Goal: Transaction & Acquisition: Purchase product/service

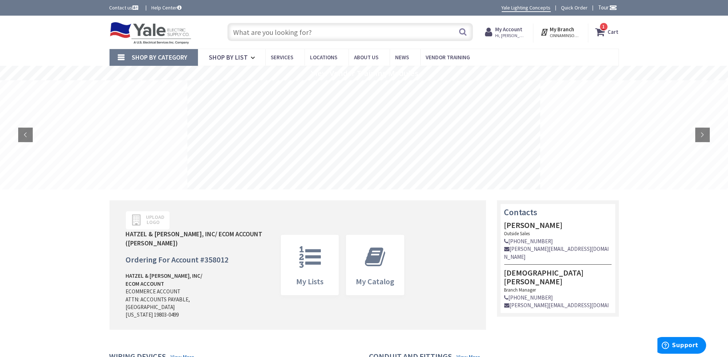
click at [618, 30] on strong "Cart" at bounding box center [613, 31] width 11 height 13
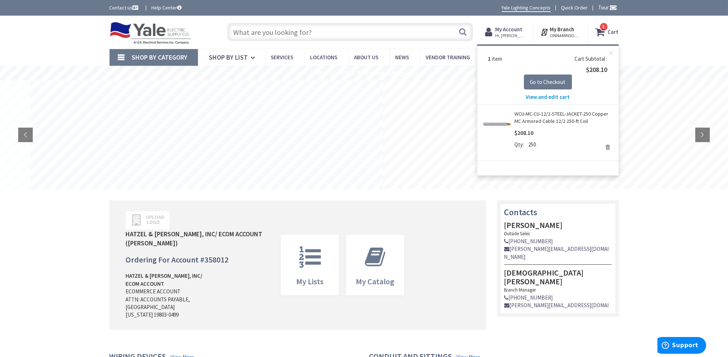
click at [545, 97] on span "View and edit cart" at bounding box center [548, 97] width 44 height 7
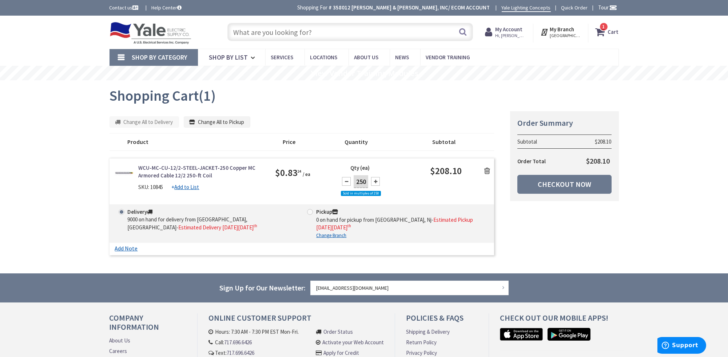
click at [487, 169] on icon at bounding box center [487, 170] width 6 height 7
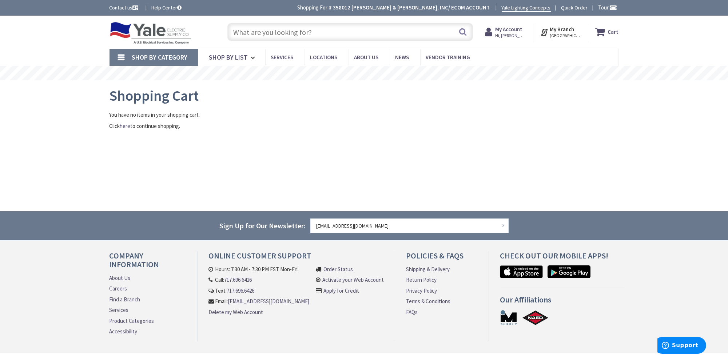
click at [276, 30] on input "text" at bounding box center [350, 32] width 246 height 18
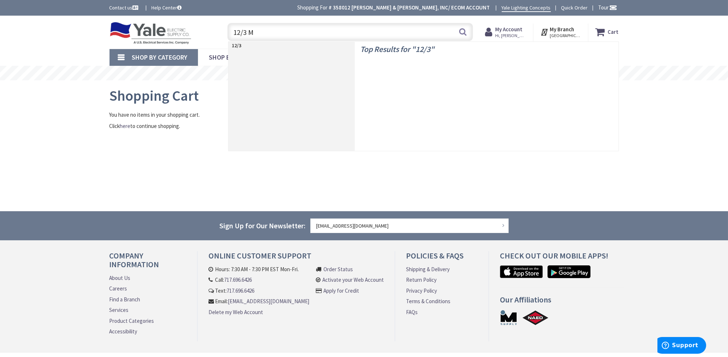
type input "12/3 MC"
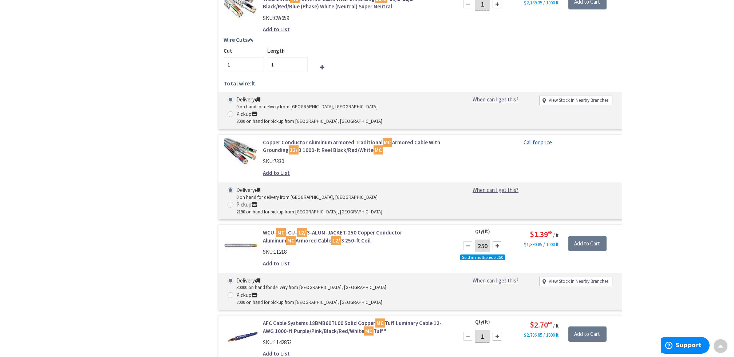
scroll to position [692, 0]
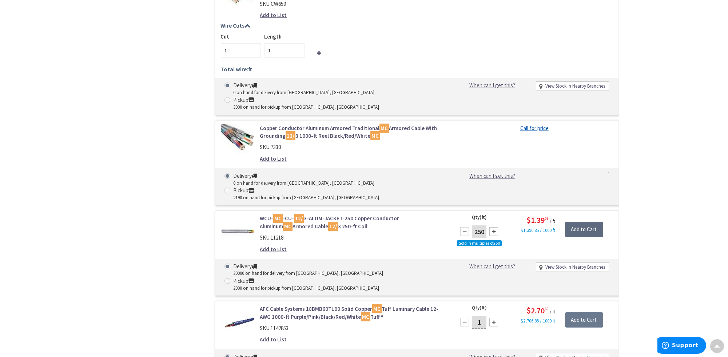
click at [590, 222] on input "Add to Cart" at bounding box center [584, 229] width 38 height 15
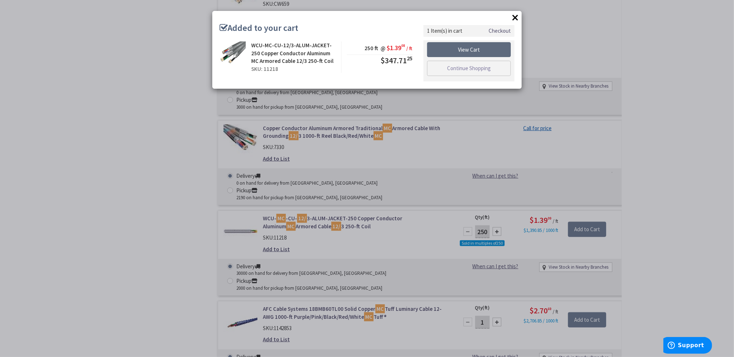
drag, startPoint x: 465, startPoint y: 49, endPoint x: 460, endPoint y: 54, distance: 7.0
click at [465, 49] on link "View Cart" at bounding box center [469, 49] width 84 height 15
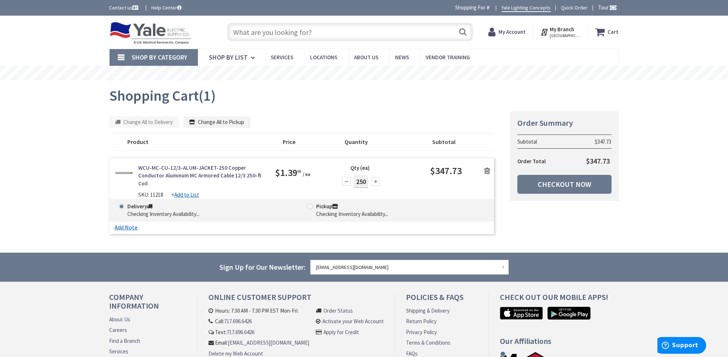
click at [267, 33] on input "text" at bounding box center [350, 32] width 246 height 18
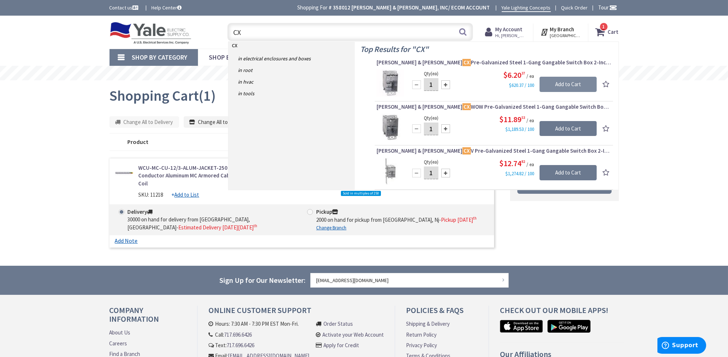
type input "CX"
click at [580, 82] on input "Add to Cart" at bounding box center [568, 84] width 57 height 15
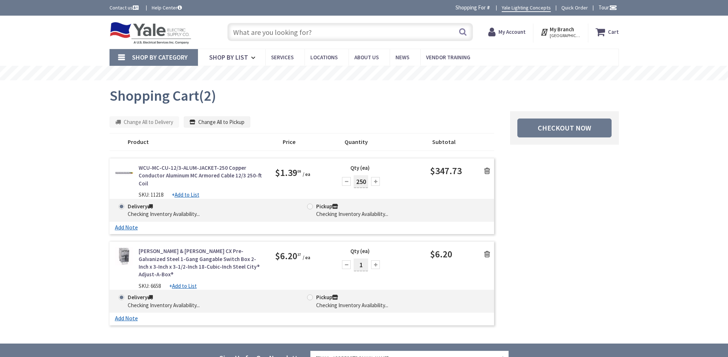
scroll to position [147, 0]
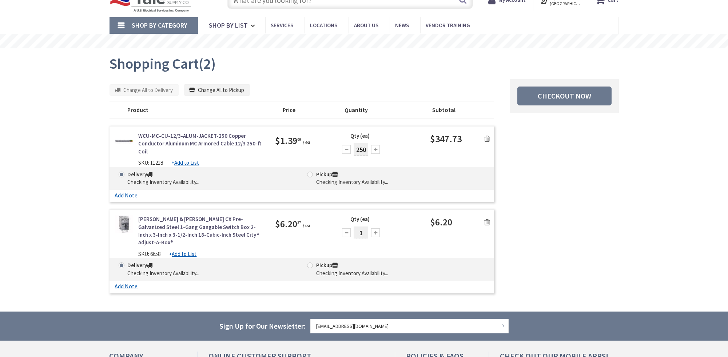
click at [259, 9] on input "text" at bounding box center [350, 0] width 246 height 18
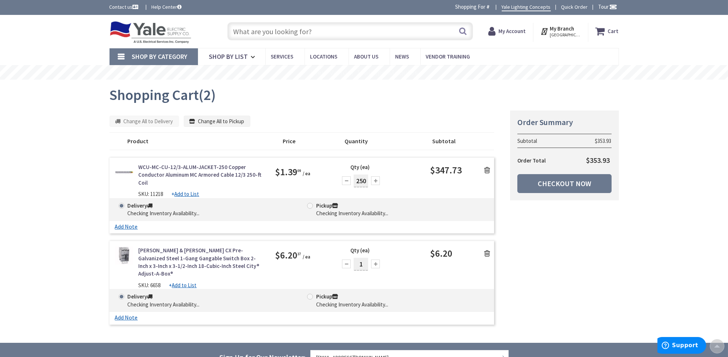
scroll to position [0, 0]
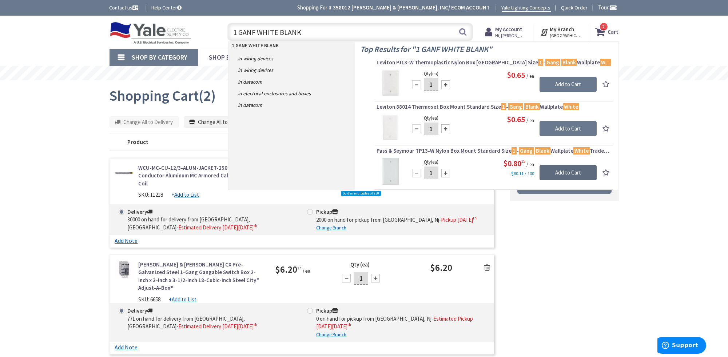
click at [577, 167] on input "Add to Cart" at bounding box center [568, 172] width 57 height 15
click at [249, 31] on input "1 GANF WHITE BLANK" at bounding box center [350, 32] width 246 height 18
click at [305, 32] on input "1 GANF WHITE BLANK" at bounding box center [350, 32] width 246 height 18
type input "1 GANF WHITE"
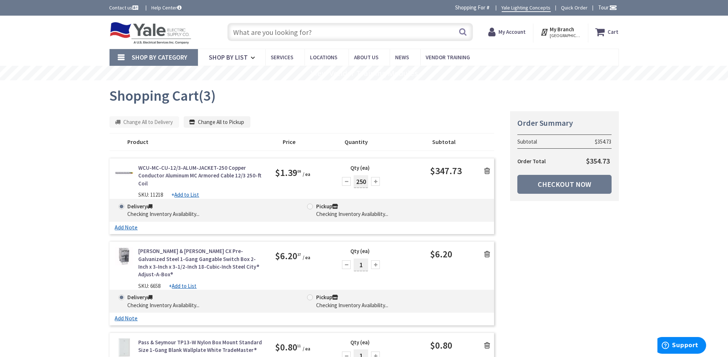
click at [301, 33] on input "text" at bounding box center [350, 32] width 246 height 18
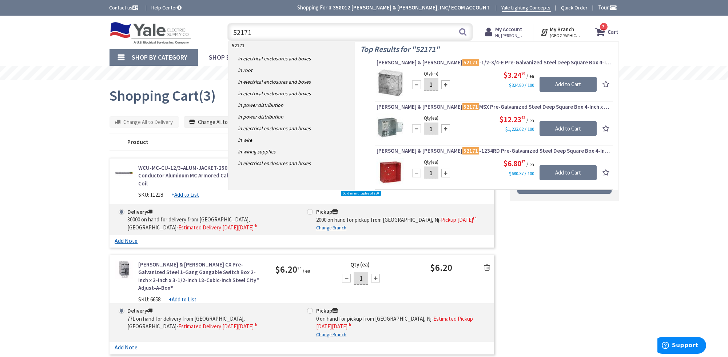
type input "52171"
click at [582, 83] on input "Add to Cart" at bounding box center [568, 84] width 57 height 15
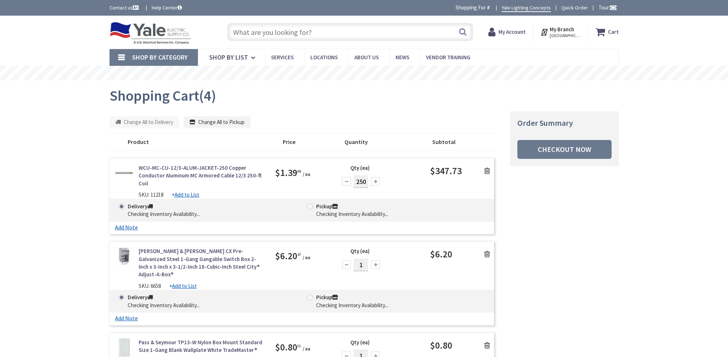
scroll to position [309, 0]
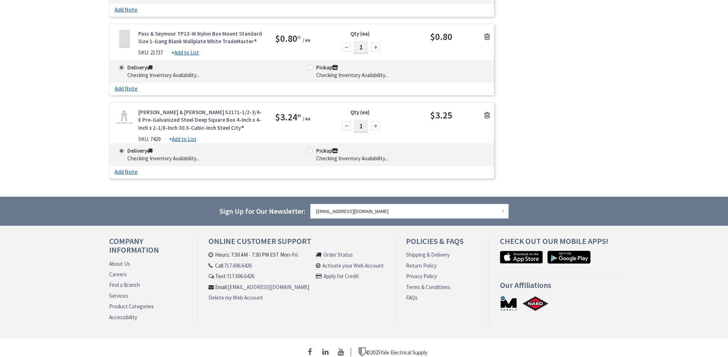
drag, startPoint x: 0, startPoint y: 0, endPoint x: 259, endPoint y: 33, distance: 260.8
click at [259, 33] on link "Pass & Seymour TP13-W Nylon Box Mount Standard Size 1-Gang Blank Wallplate Whit…" at bounding box center [202, 38] width 126 height 16
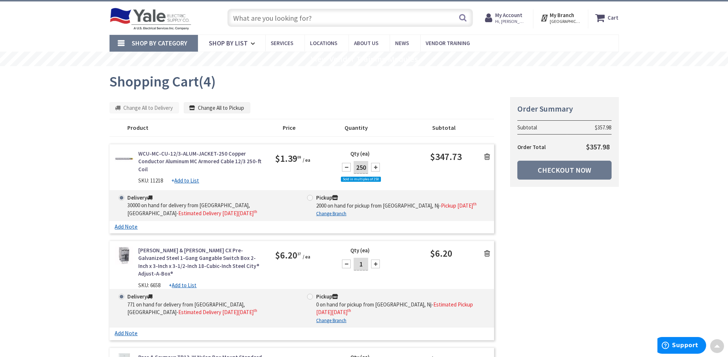
scroll to position [0, 0]
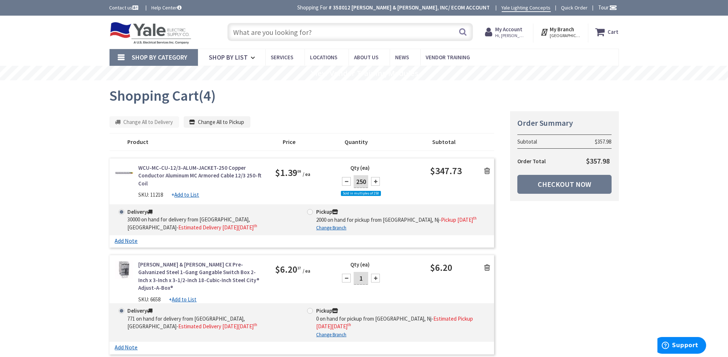
click at [319, 31] on input "text" at bounding box center [350, 32] width 246 height 18
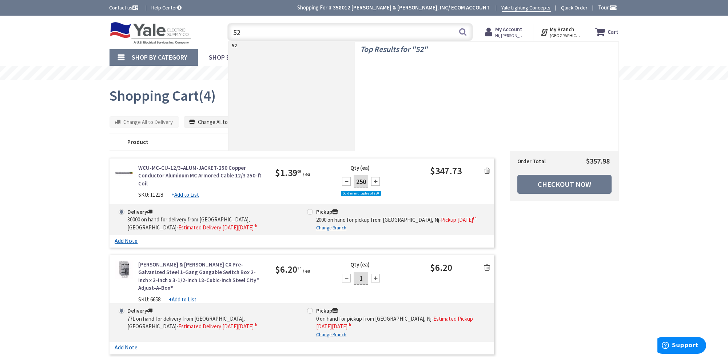
type input "52C"
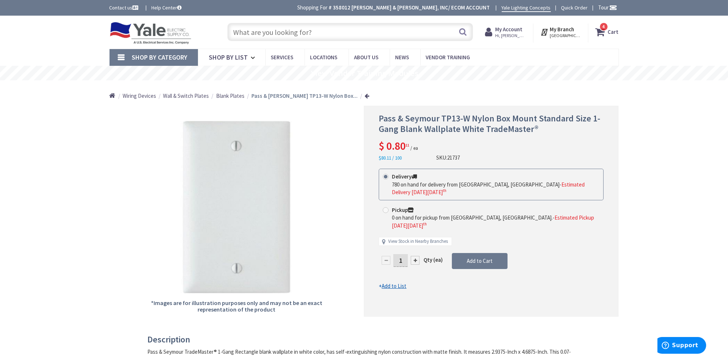
click at [260, 31] on input "text" at bounding box center [350, 32] width 246 height 18
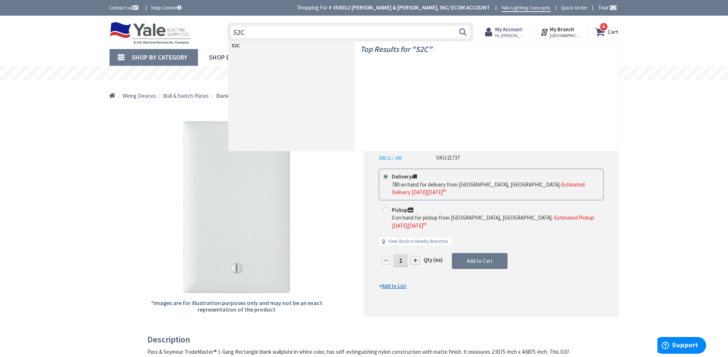
type input "52C1"
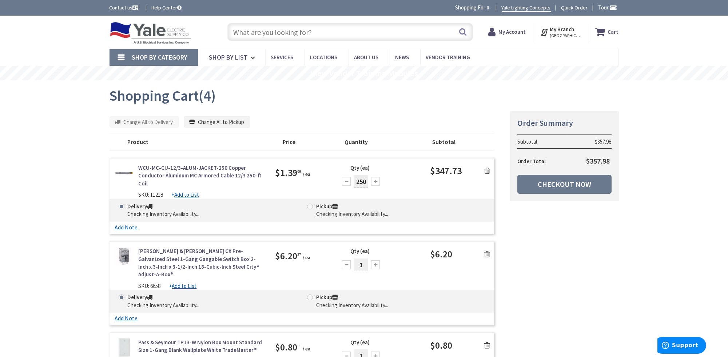
click at [307, 32] on input "text" at bounding box center [350, 32] width 246 height 18
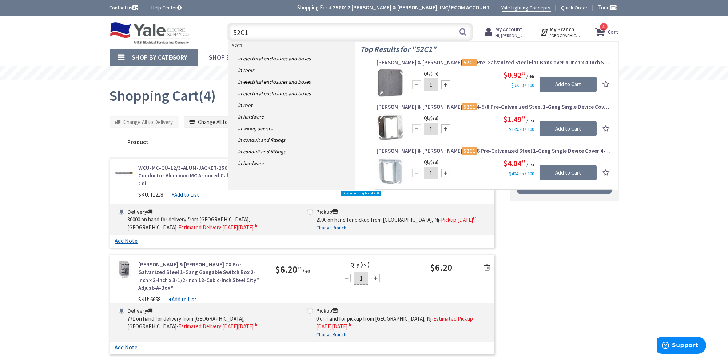
type input "52C1"
click at [580, 80] on input "Add to Cart" at bounding box center [568, 84] width 57 height 15
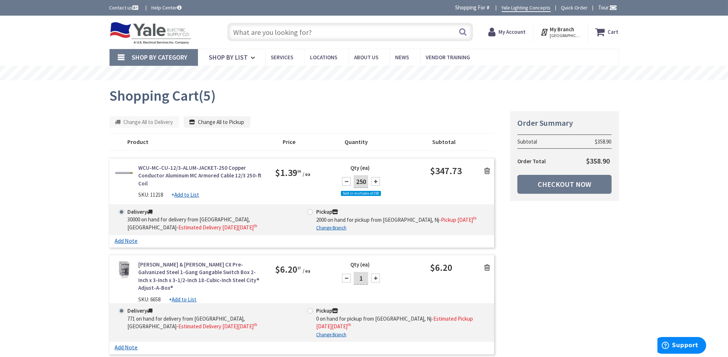
click at [270, 31] on input "text" at bounding box center [350, 32] width 246 height 18
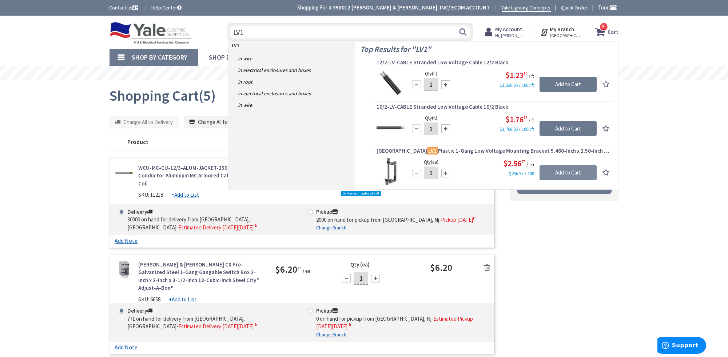
type input "LV1"
click at [578, 167] on input "Add to Cart" at bounding box center [568, 172] width 57 height 15
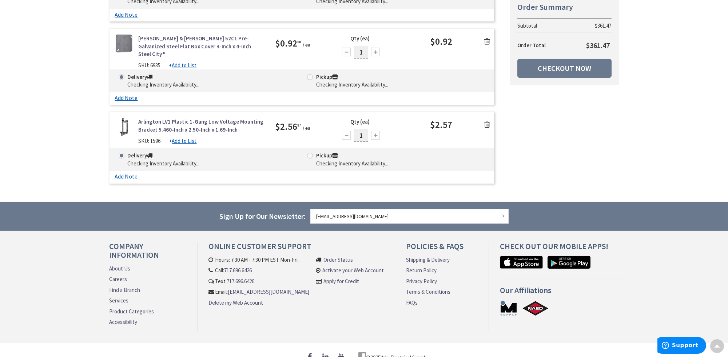
scroll to position [466, 0]
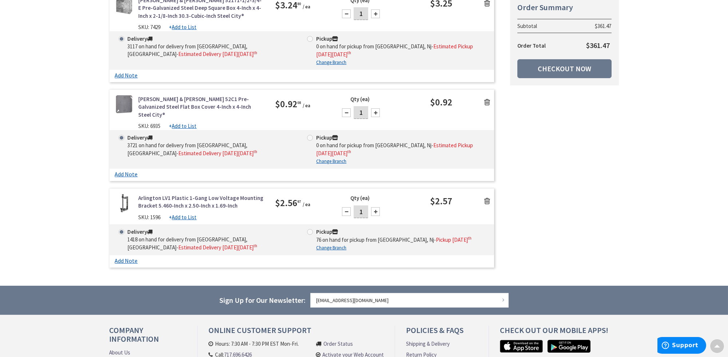
click at [487, 198] on icon at bounding box center [487, 201] width 6 height 7
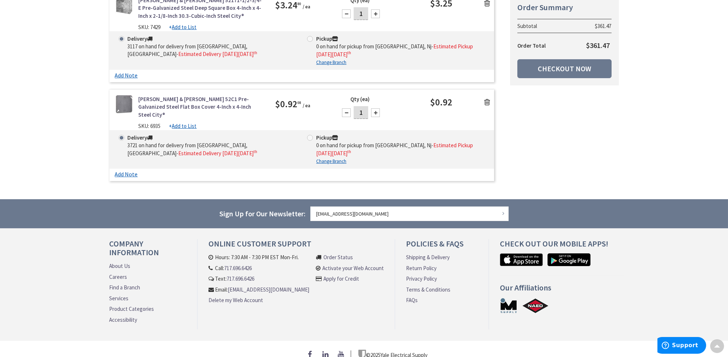
click at [486, 99] on icon at bounding box center [487, 102] width 6 height 7
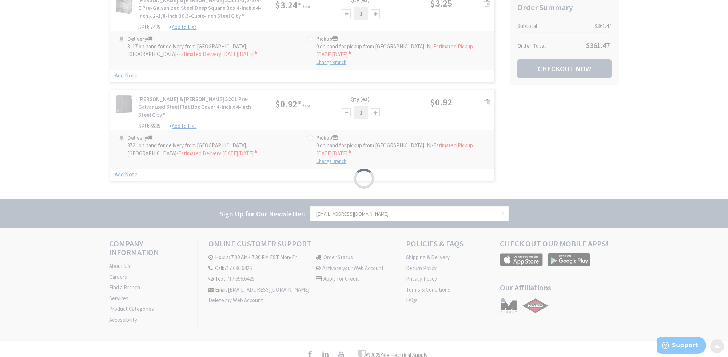
scroll to position [377, 0]
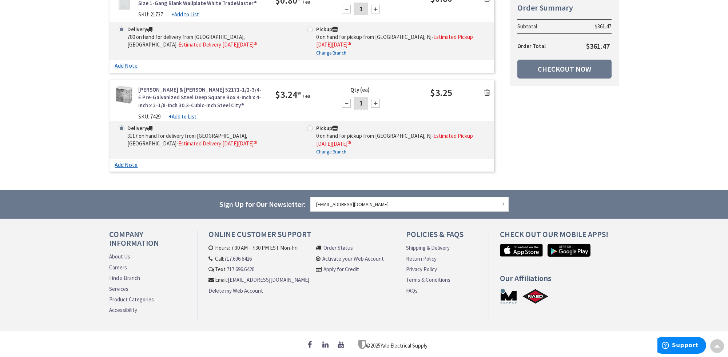
click at [489, 90] on icon at bounding box center [487, 92] width 6 height 7
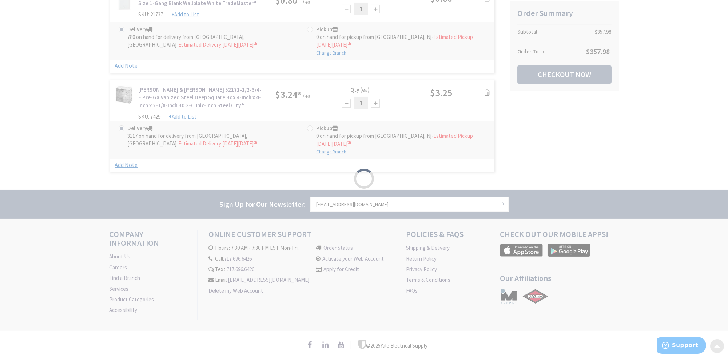
scroll to position [278, 0]
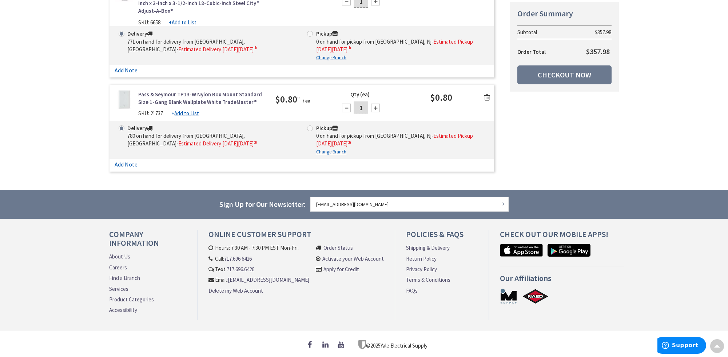
click at [486, 94] on icon at bounding box center [487, 97] width 6 height 7
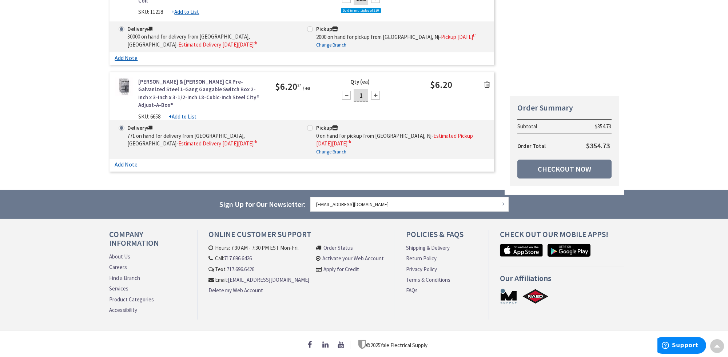
scroll to position [184, 0]
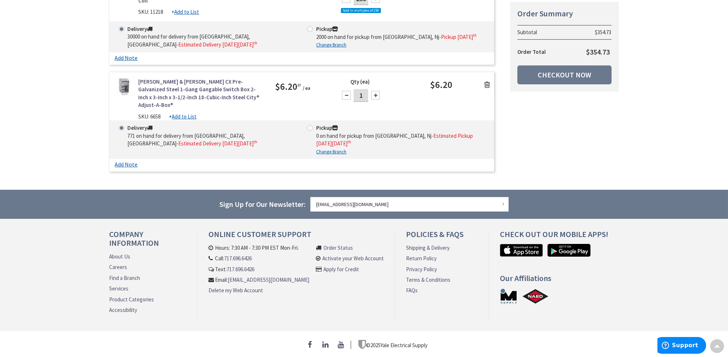
click at [487, 88] on icon at bounding box center [487, 84] width 6 height 7
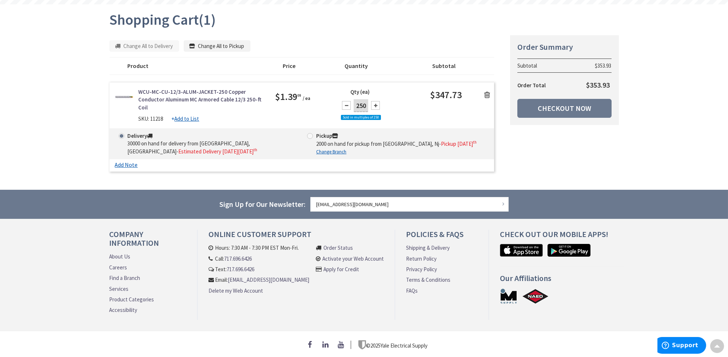
scroll to position [85, 0]
